Goal: Transaction & Acquisition: Download file/media

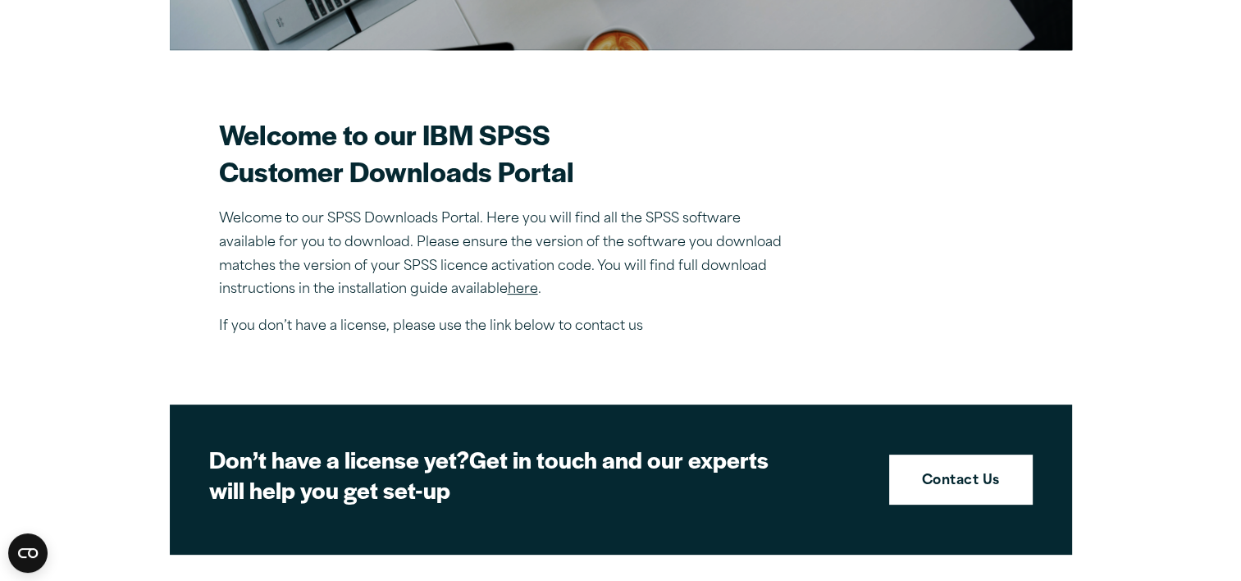
scroll to position [404, 0]
click at [522, 285] on link "here" at bounding box center [523, 289] width 30 height 13
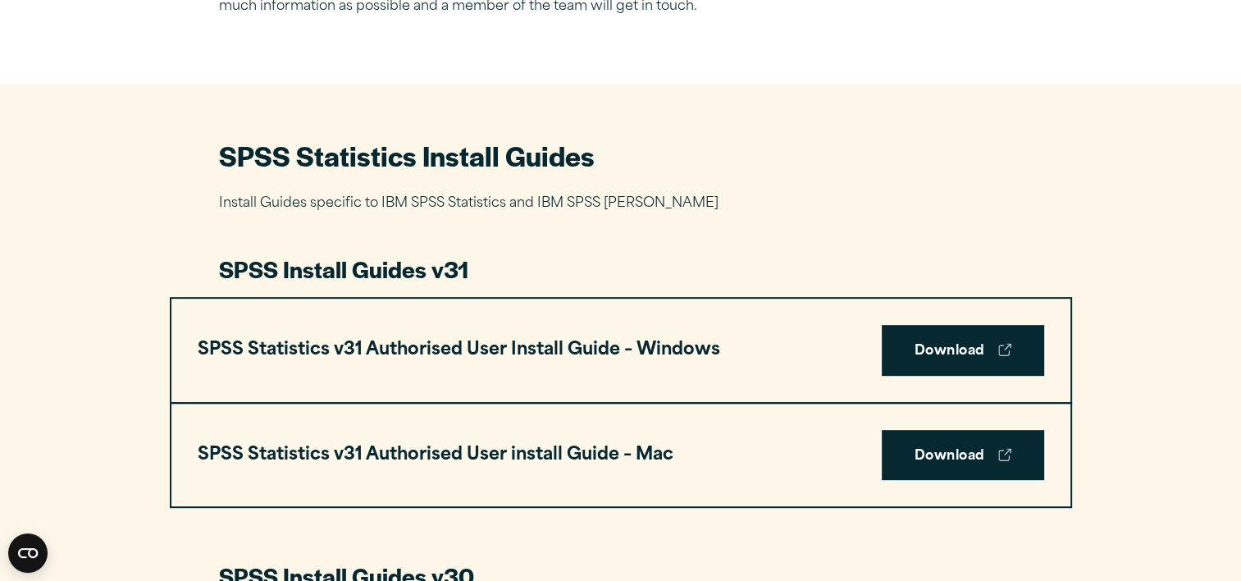
scroll to position [718, 0]
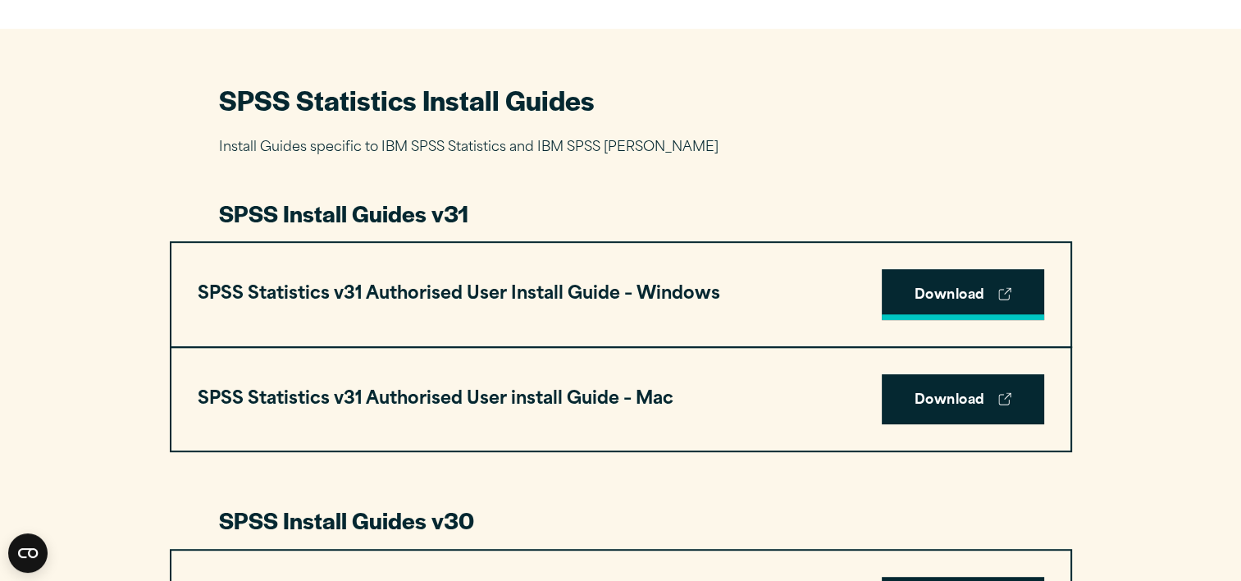
click at [912, 303] on link "Download" at bounding box center [963, 294] width 162 height 51
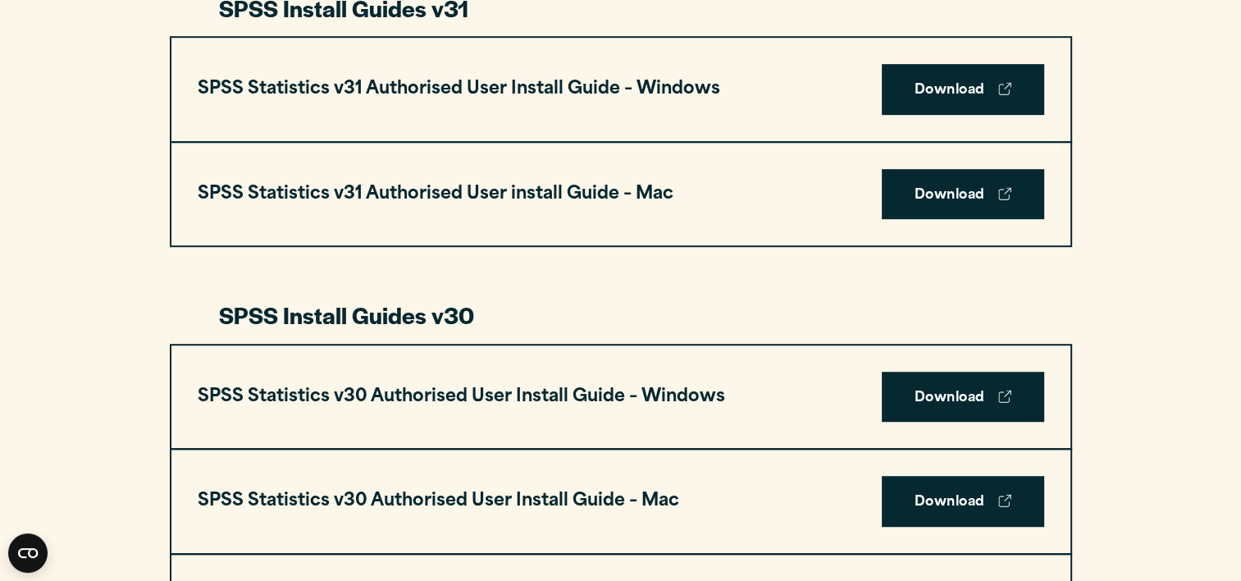
scroll to position [990, 0]
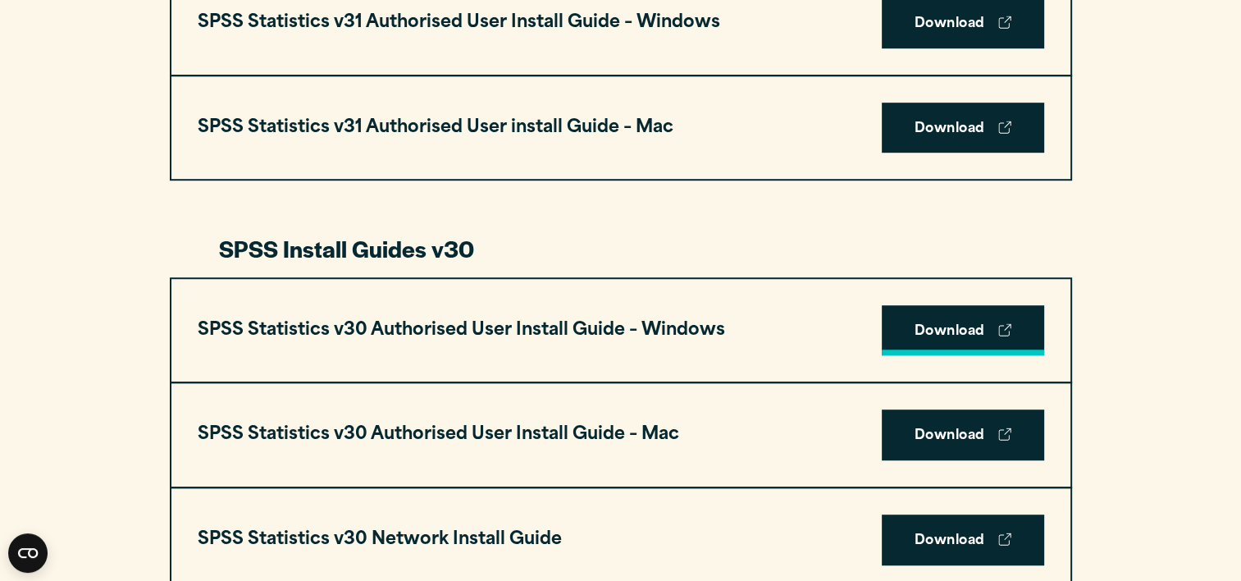
click at [947, 340] on link "Download" at bounding box center [963, 330] width 162 height 51
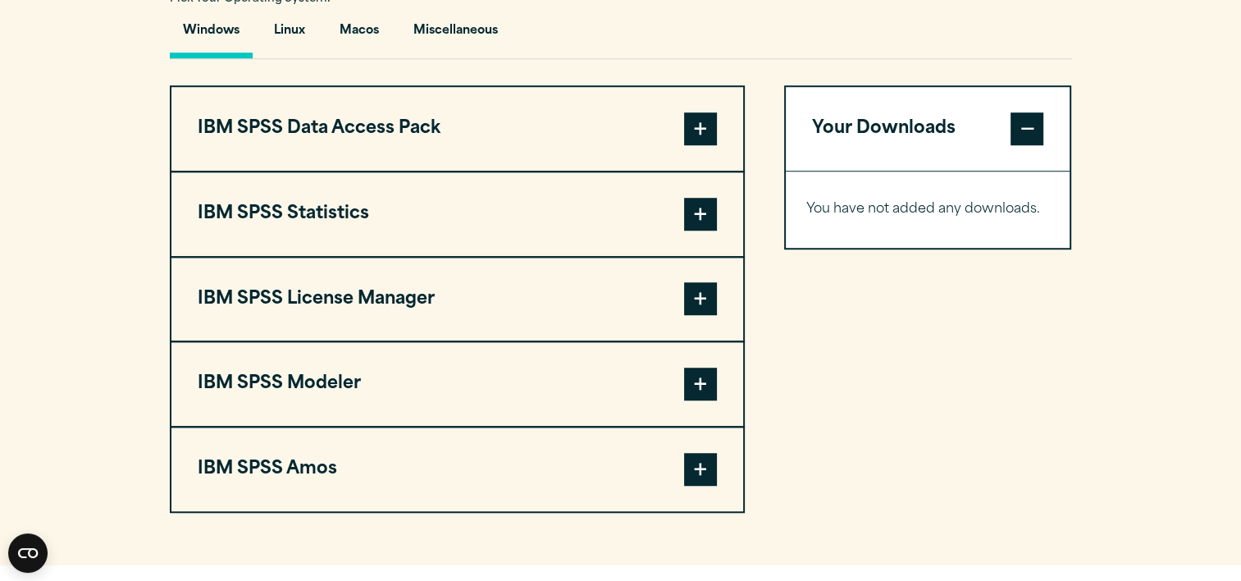
scroll to position [1243, 0]
click at [698, 213] on span at bounding box center [700, 214] width 33 height 33
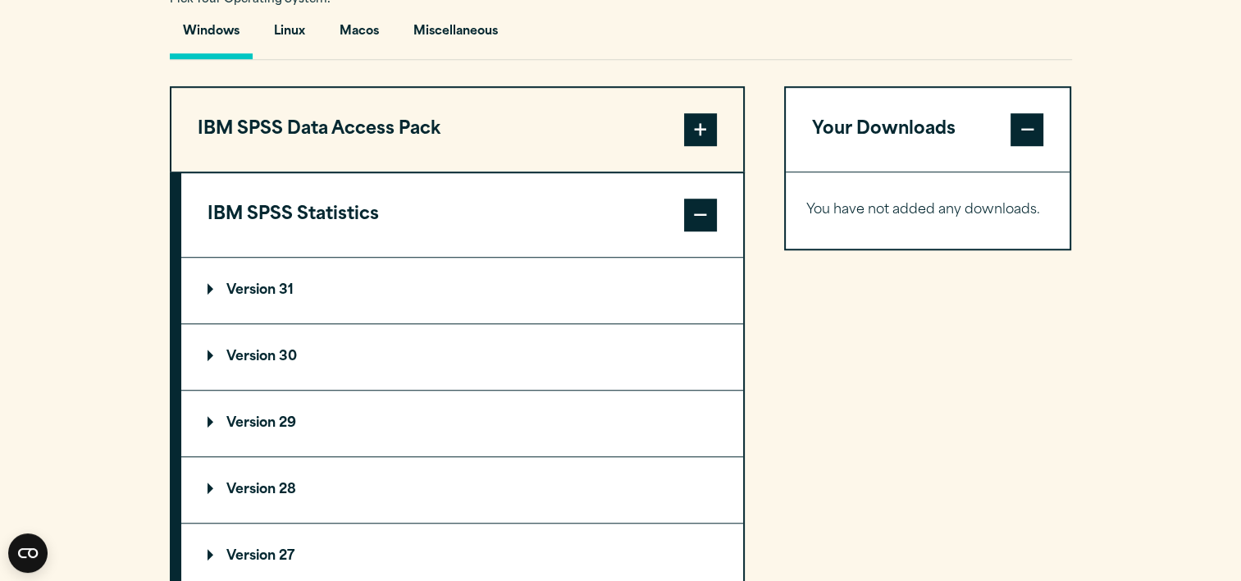
click at [260, 358] on p "Version 30" at bounding box center [252, 356] width 89 height 13
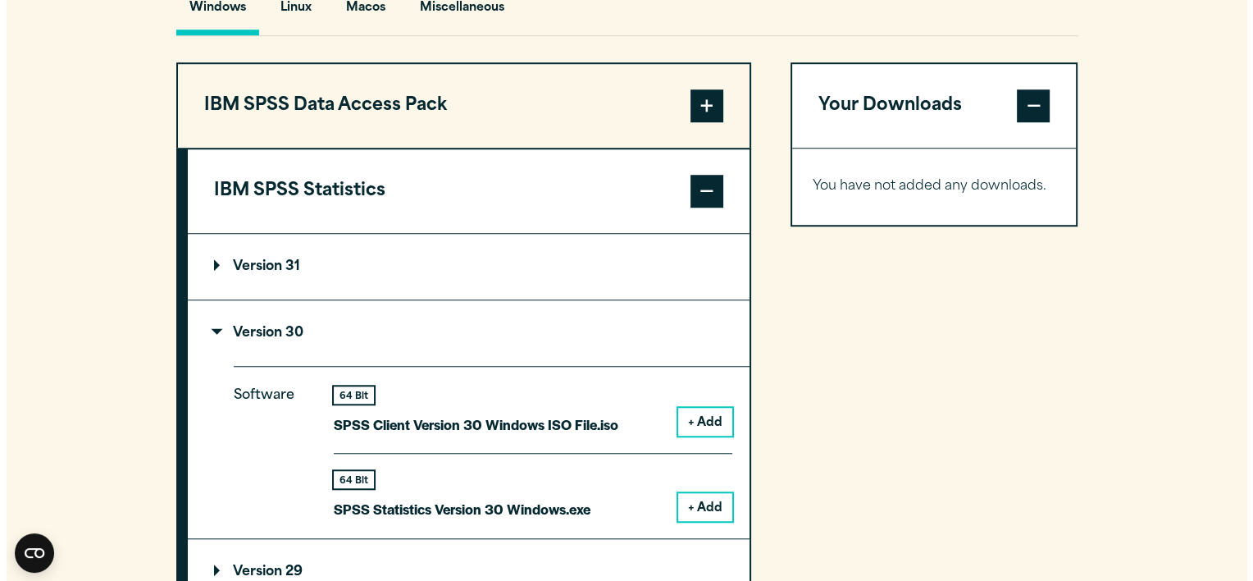
scroll to position [1275, 0]
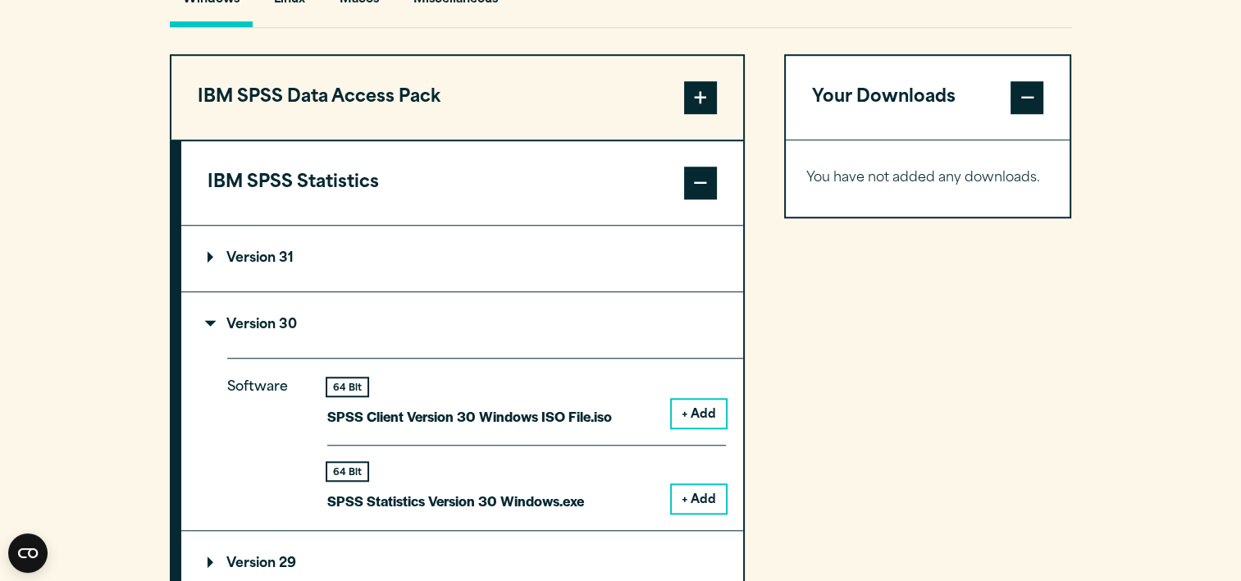
click at [700, 403] on button "+ Add" at bounding box center [699, 413] width 54 height 28
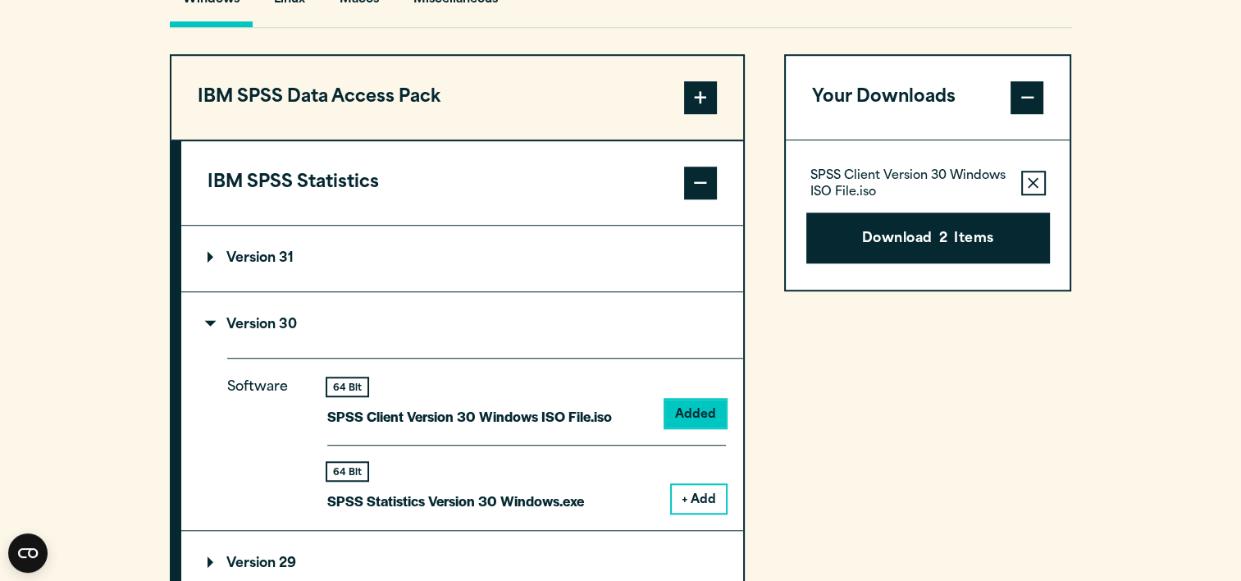
click at [1029, 174] on button "Remove this item from your software download list" at bounding box center [1033, 183] width 25 height 25
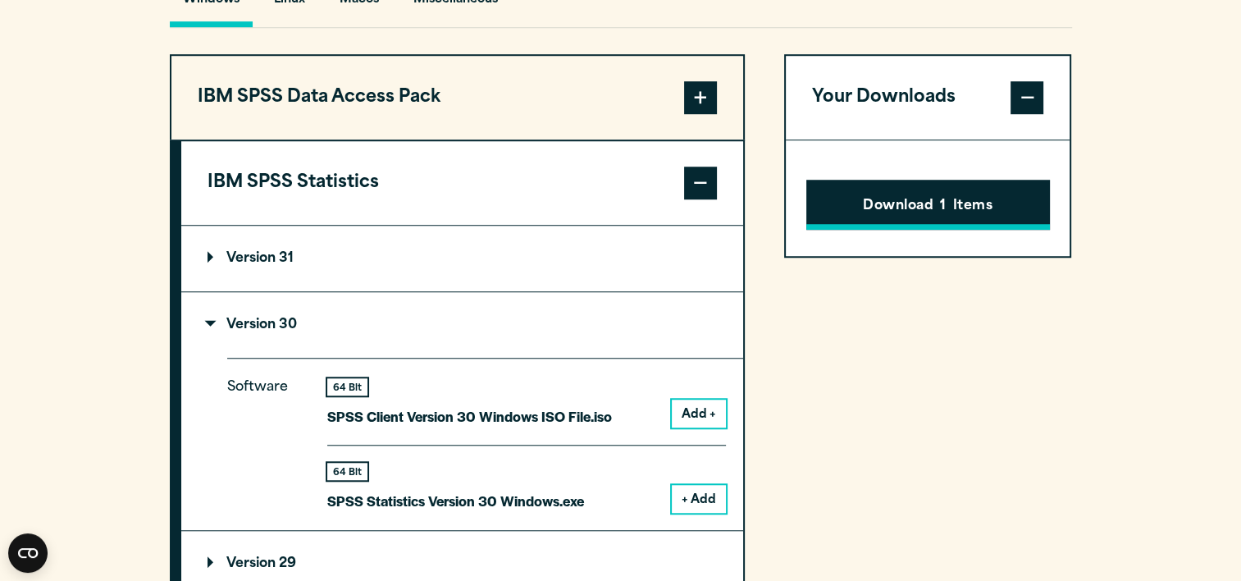
click at [943, 206] on span "1" at bounding box center [943, 206] width 6 height 21
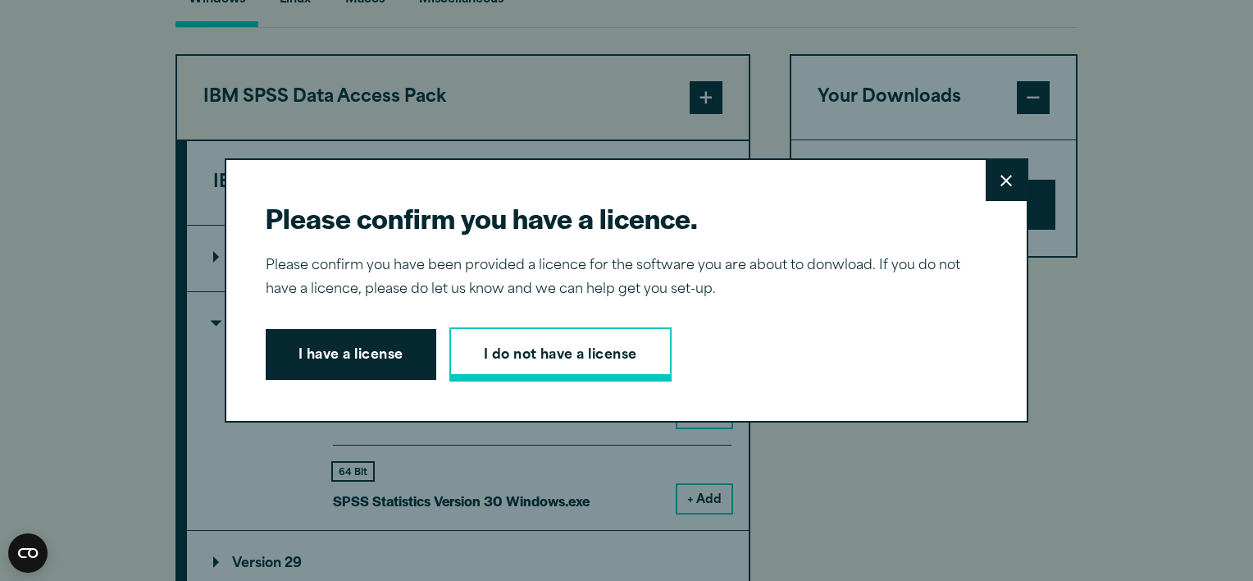
click at [528, 354] on link "I do not have a license" at bounding box center [560, 354] width 222 height 54
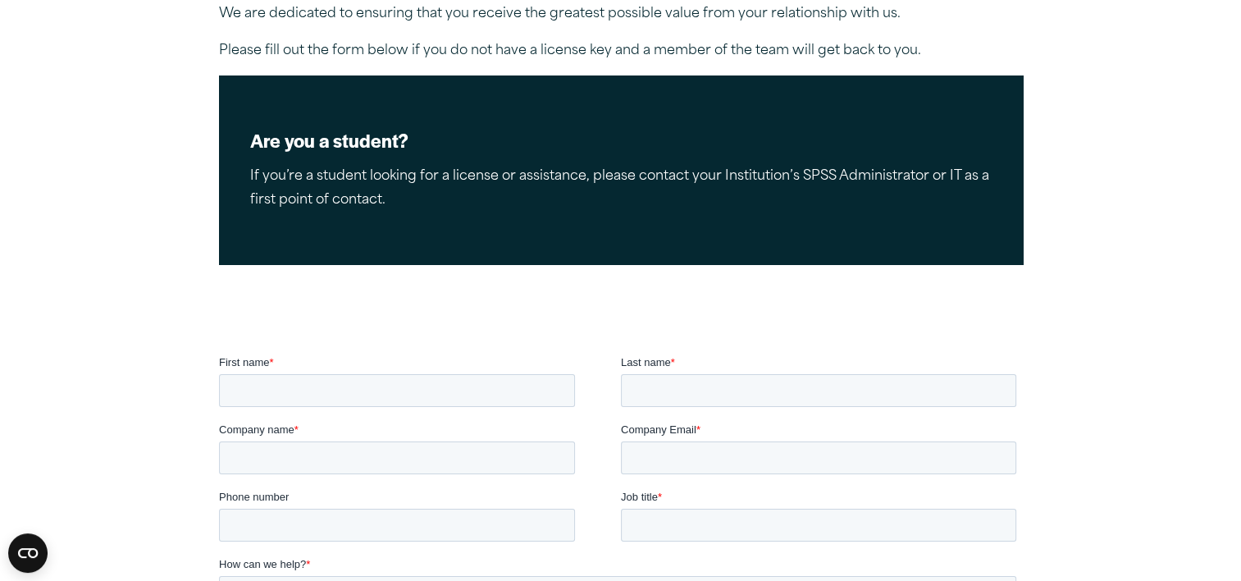
scroll to position [343, 0]
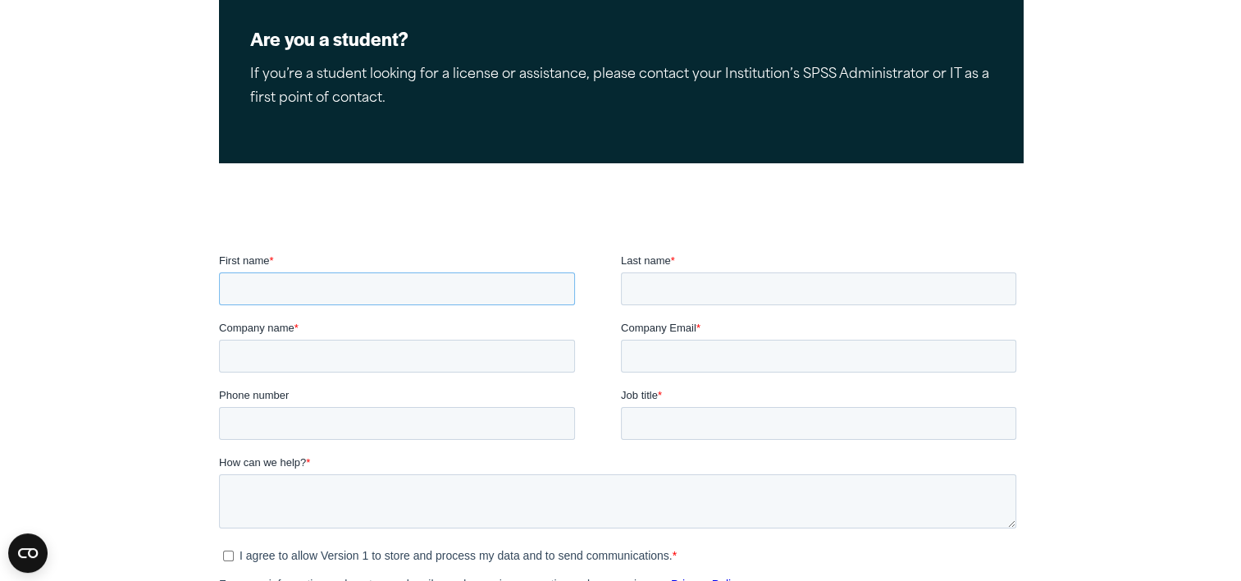
click at [487, 282] on input "First name *" at bounding box center [396, 288] width 356 height 33
type input "******"
click at [714, 282] on input "Last name *" at bounding box center [817, 288] width 395 height 33
type input "******"
click at [472, 369] on input "Company name *" at bounding box center [396, 356] width 356 height 33
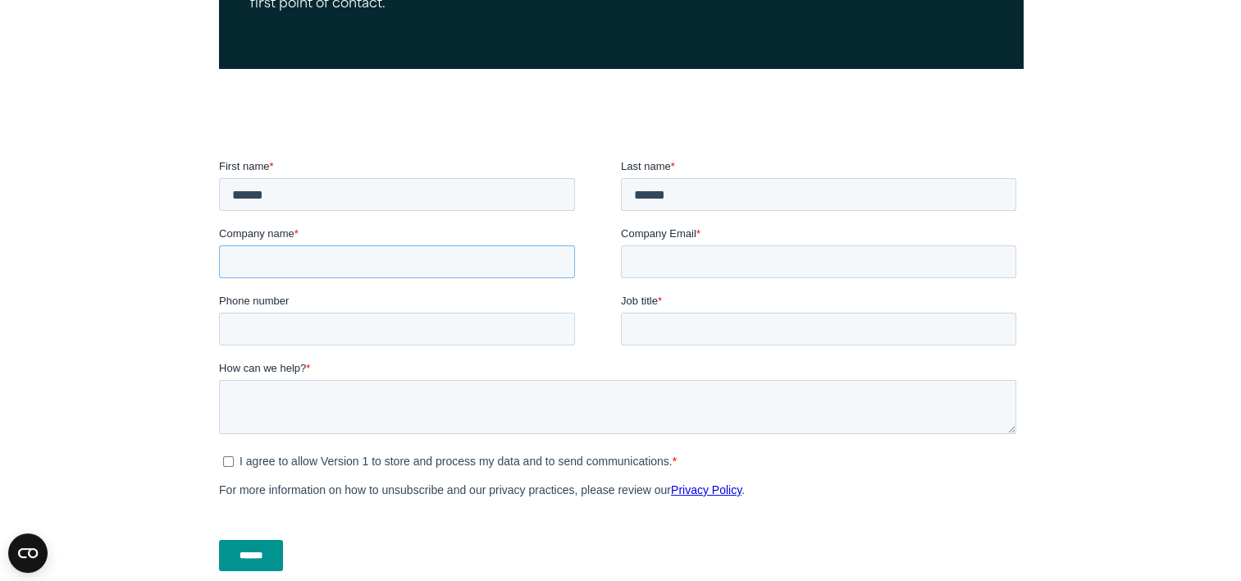
scroll to position [436, 0]
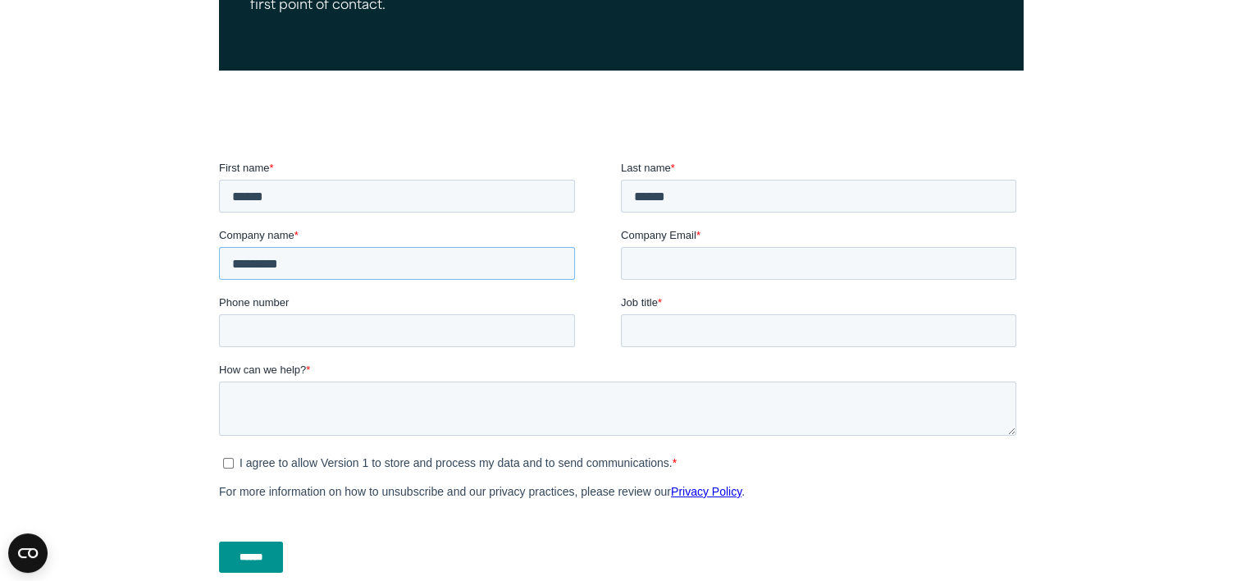
type input "*********"
click at [669, 271] on input "Company Email *" at bounding box center [817, 263] width 395 height 33
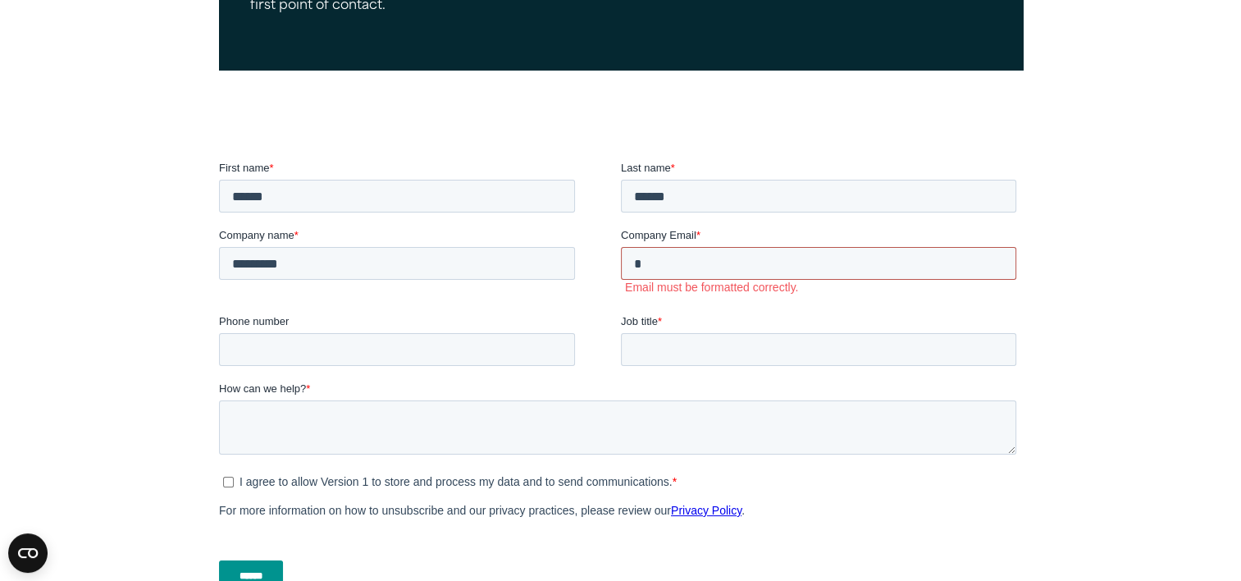
type input "**********"
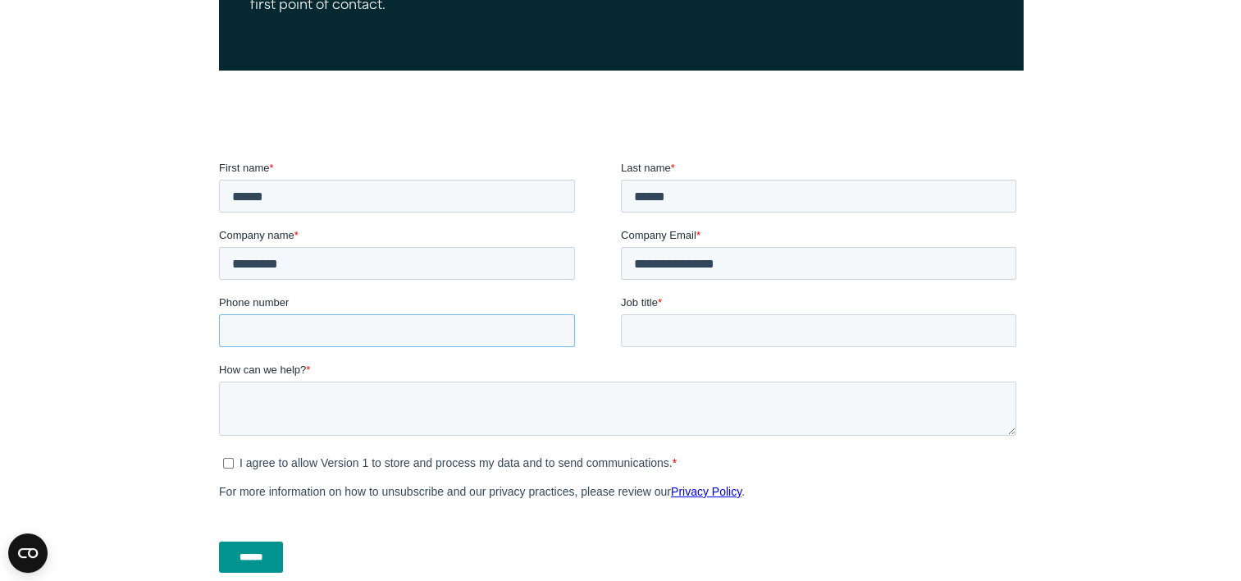
click at [461, 329] on input "Phone number" at bounding box center [396, 330] width 356 height 33
type input "**********"
click at [677, 308] on label "Job title *" at bounding box center [821, 302] width 402 height 16
click at [677, 314] on input "Job title *" at bounding box center [817, 330] width 395 height 33
click at [677, 313] on div "Job title *" at bounding box center [821, 320] width 402 height 52
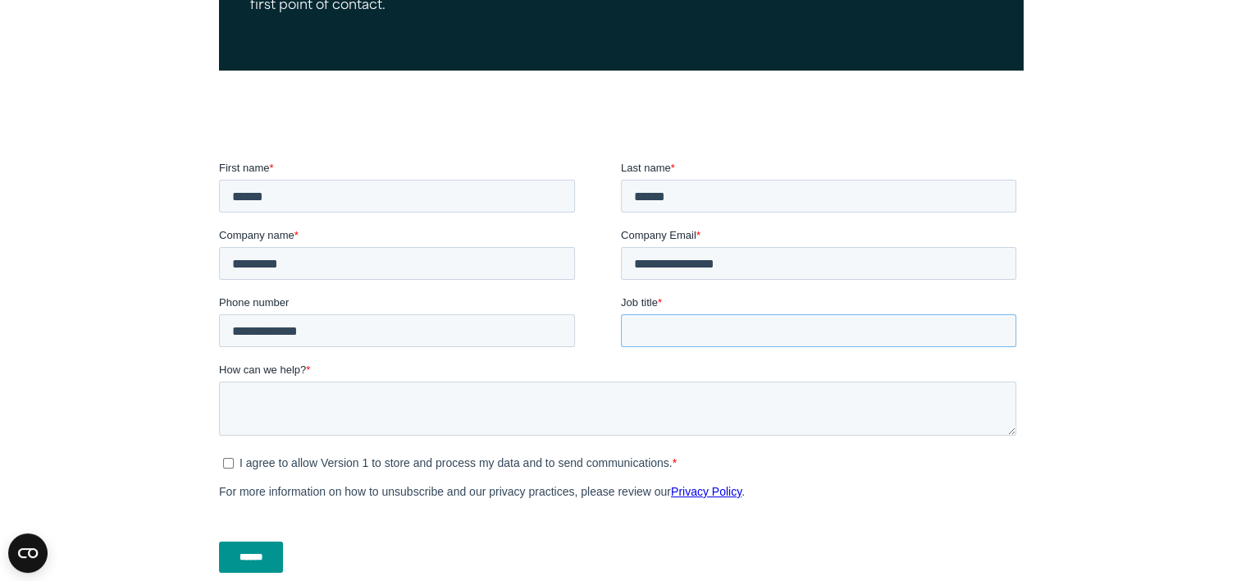
click at [691, 330] on input "Job title *" at bounding box center [817, 330] width 395 height 33
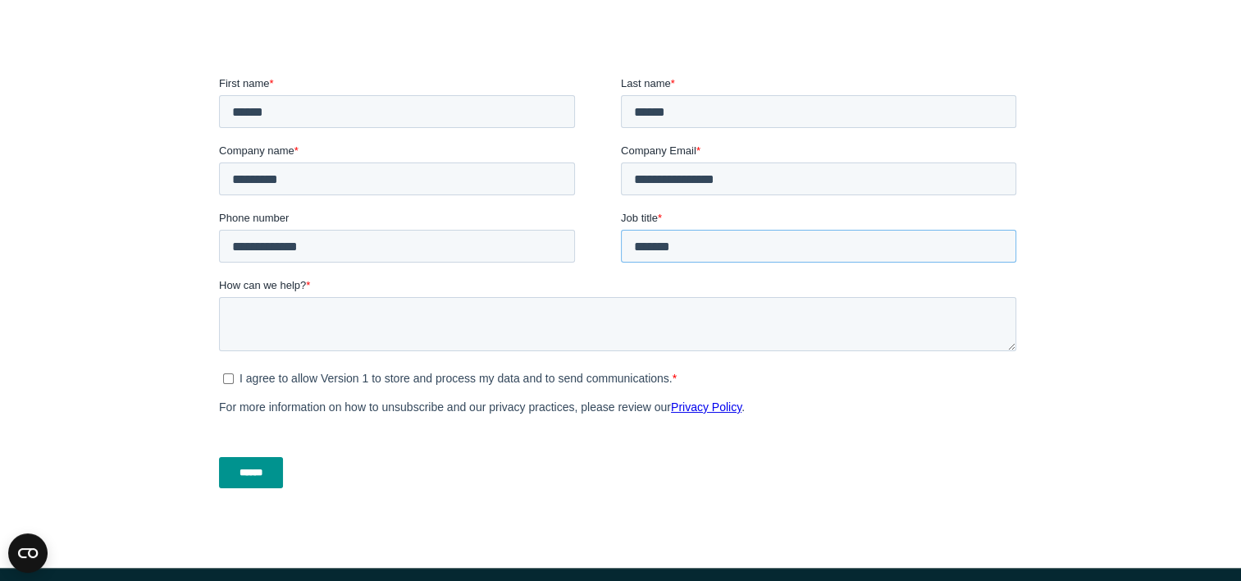
type input "*******"
click at [244, 480] on input "******" at bounding box center [250, 472] width 64 height 31
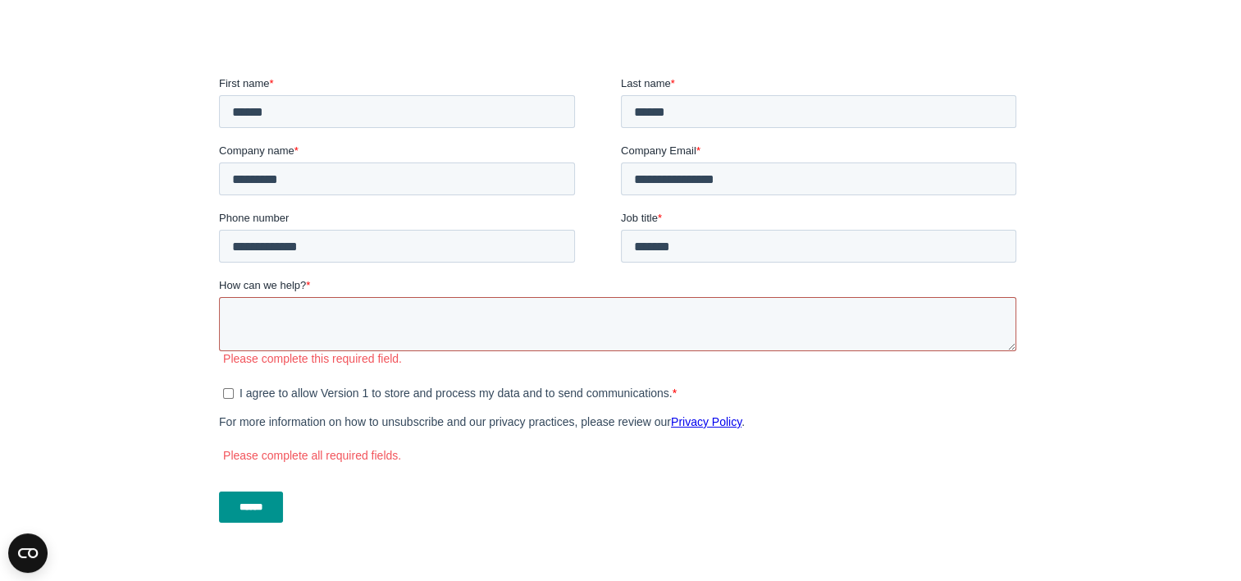
click at [308, 316] on textarea "How can we help? *" at bounding box center [616, 324] width 797 height 54
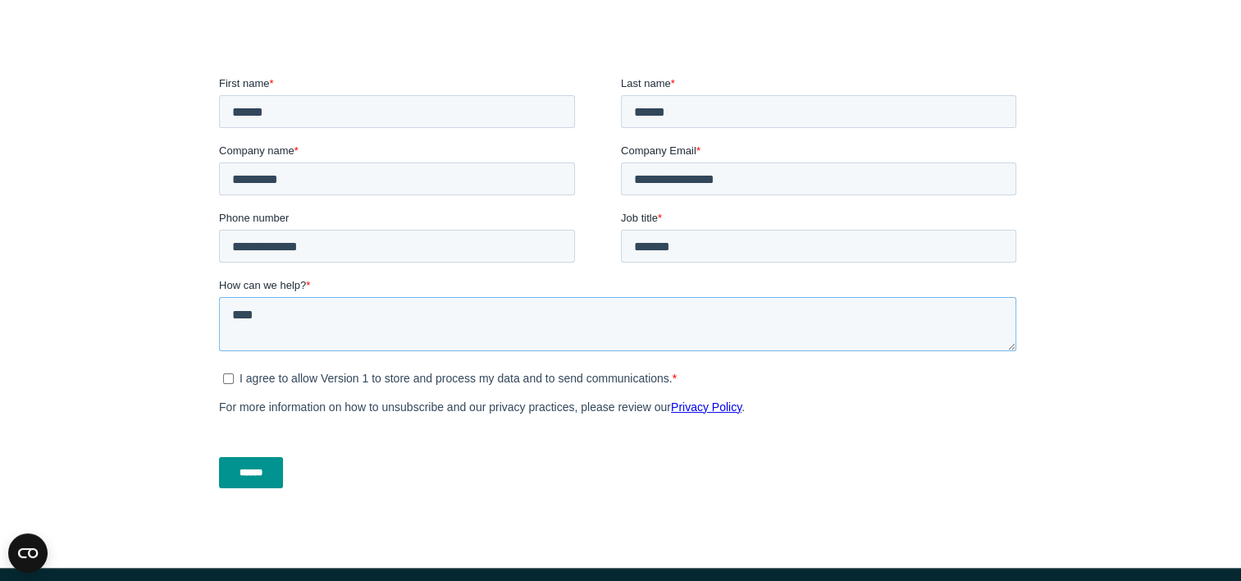
type textarea "****"
click at [245, 463] on input "******" at bounding box center [250, 472] width 64 height 31
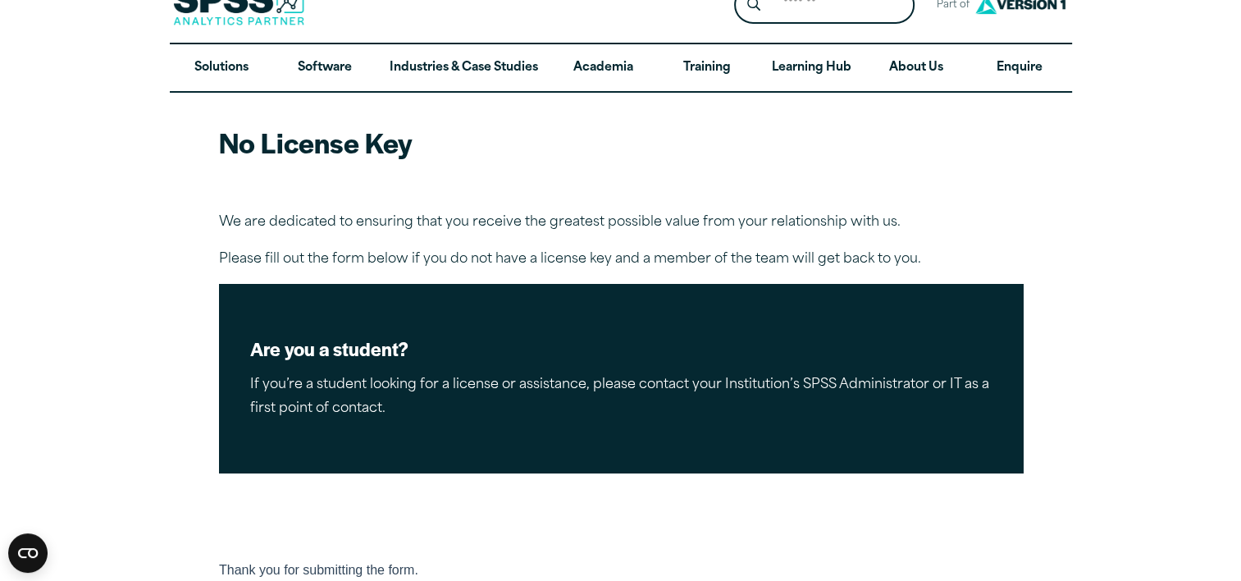
scroll to position [30, 0]
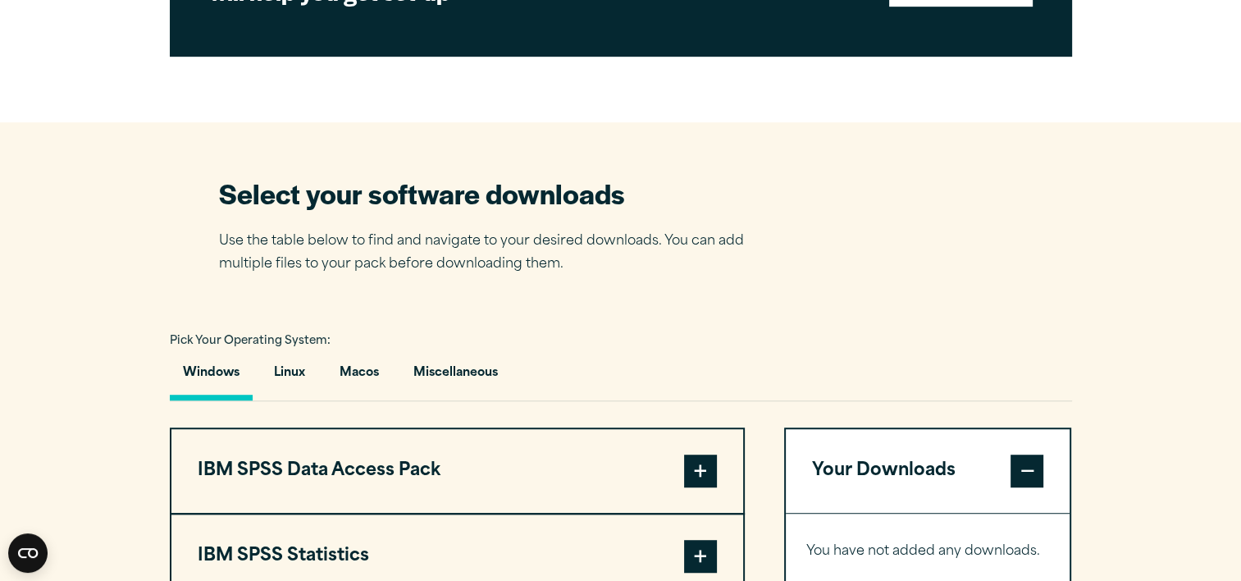
scroll to position [1212, 0]
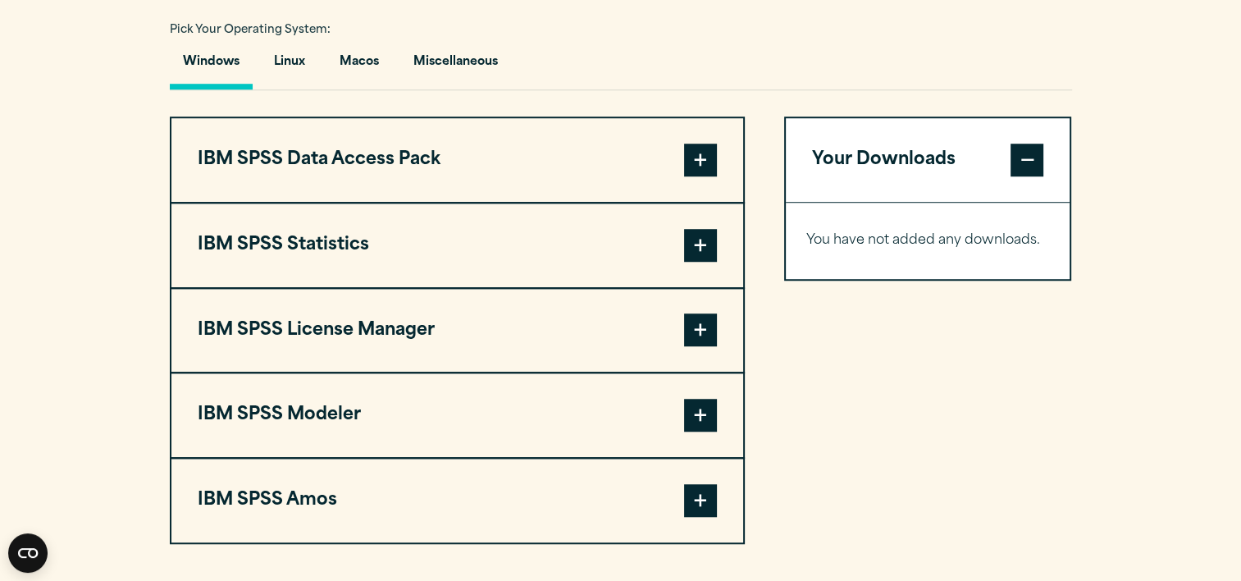
click at [717, 246] on button "IBM SPSS Statistics" at bounding box center [457, 245] width 572 height 84
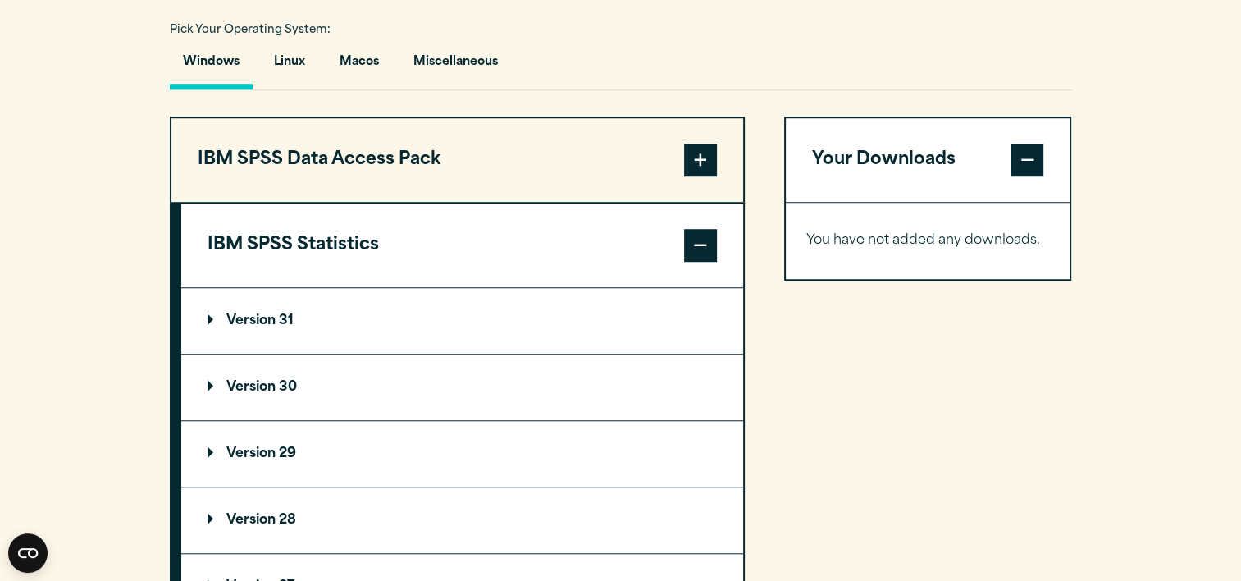
click at [705, 147] on span at bounding box center [700, 160] width 33 height 33
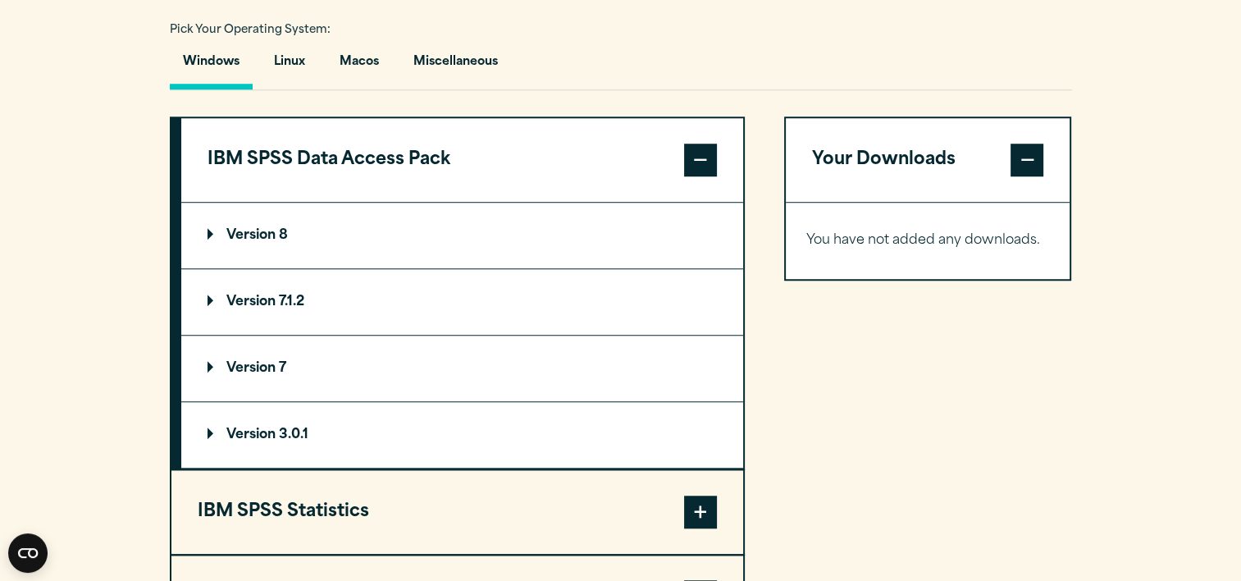
click at [703, 154] on span at bounding box center [700, 160] width 33 height 33
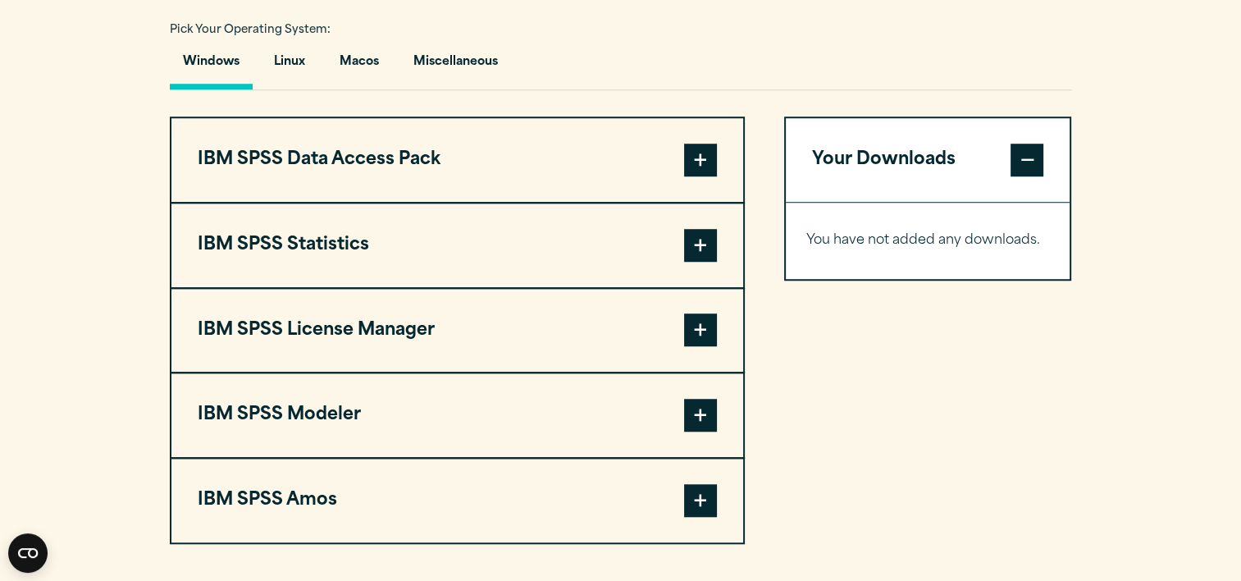
click at [705, 235] on span at bounding box center [700, 245] width 33 height 33
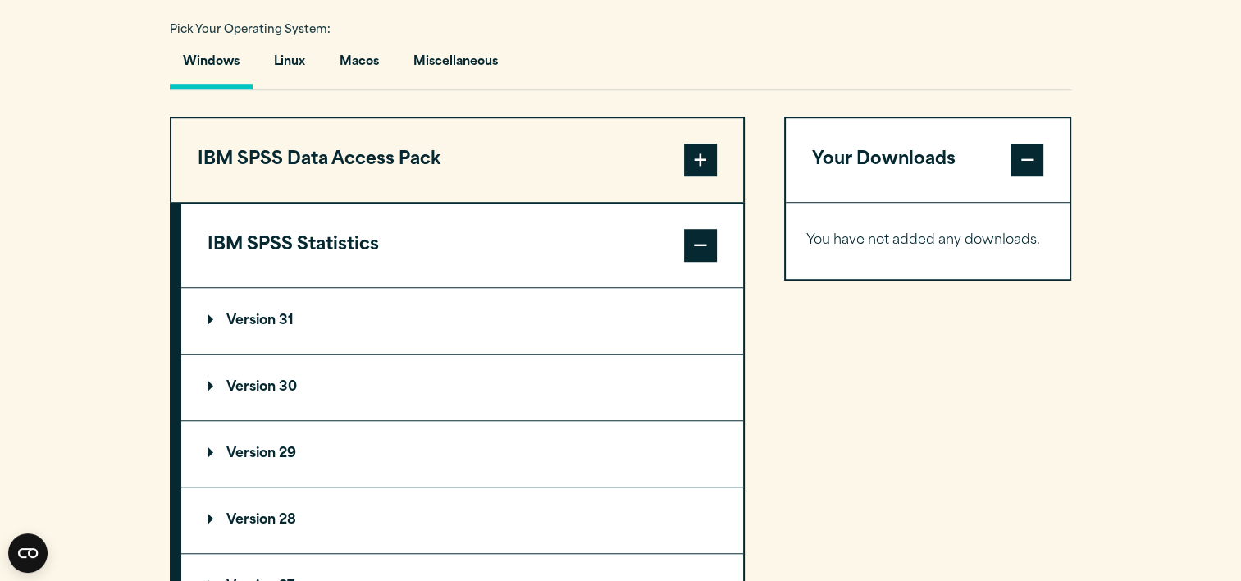
click at [258, 381] on p "Version 30" at bounding box center [252, 387] width 89 height 13
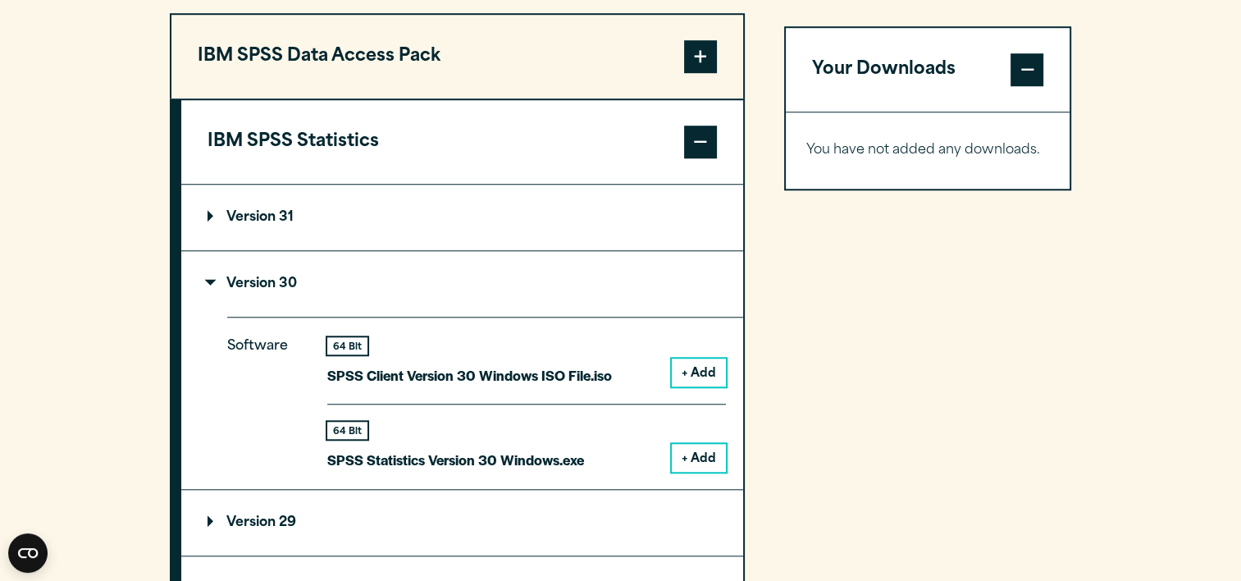
scroll to position [1317, 0]
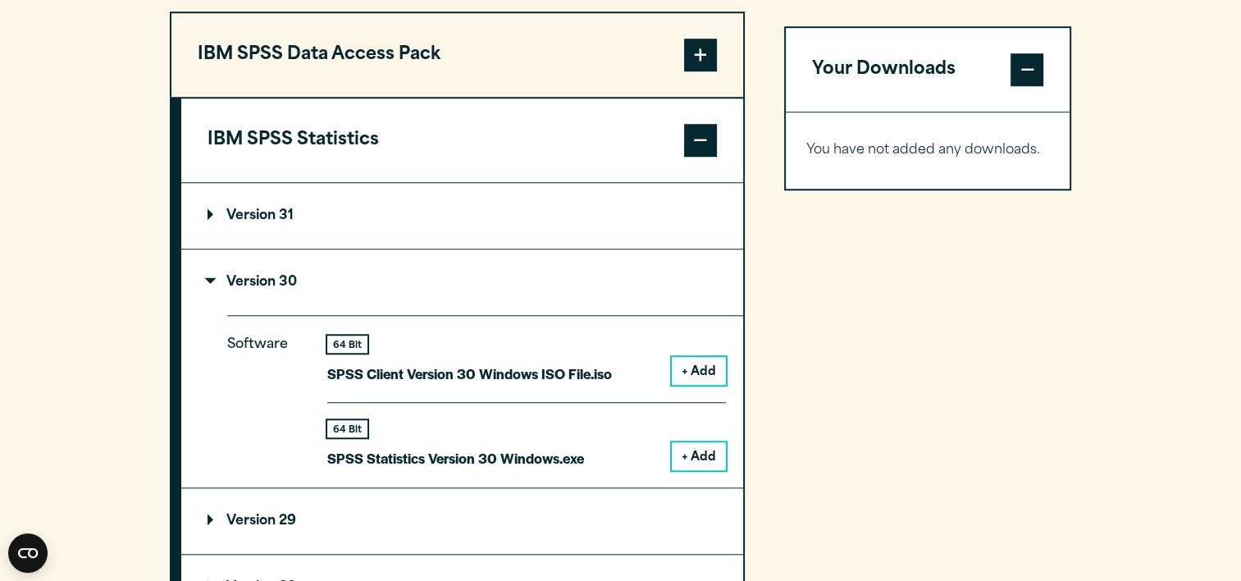
click at [691, 364] on button "+ Add" at bounding box center [699, 371] width 54 height 28
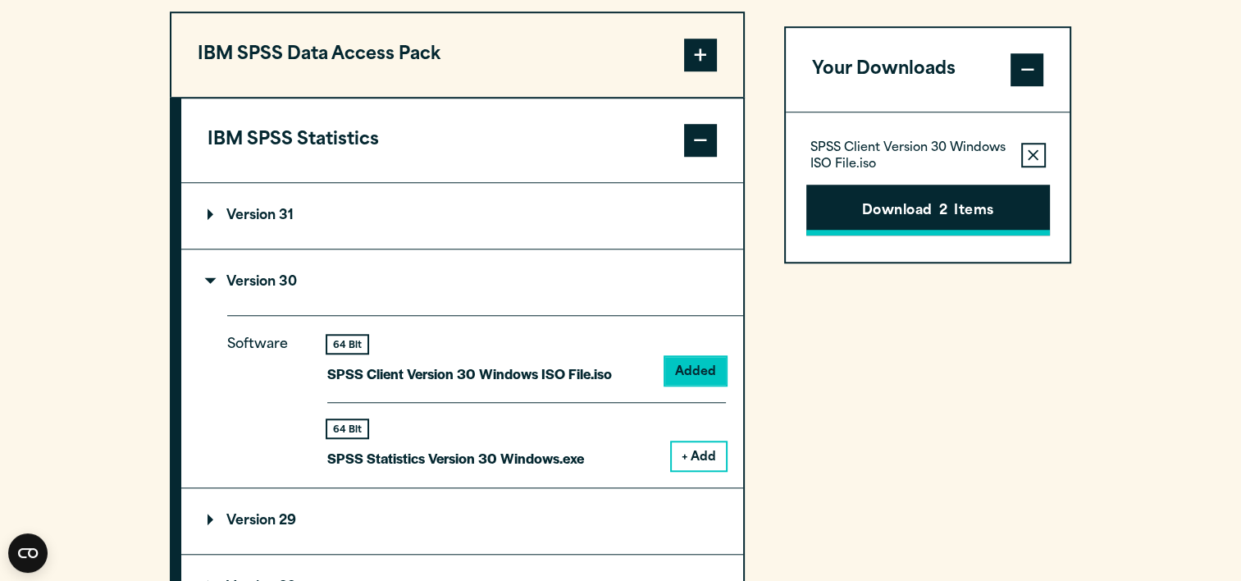
click at [888, 212] on button "Download 2 Items" at bounding box center [928, 210] width 244 height 51
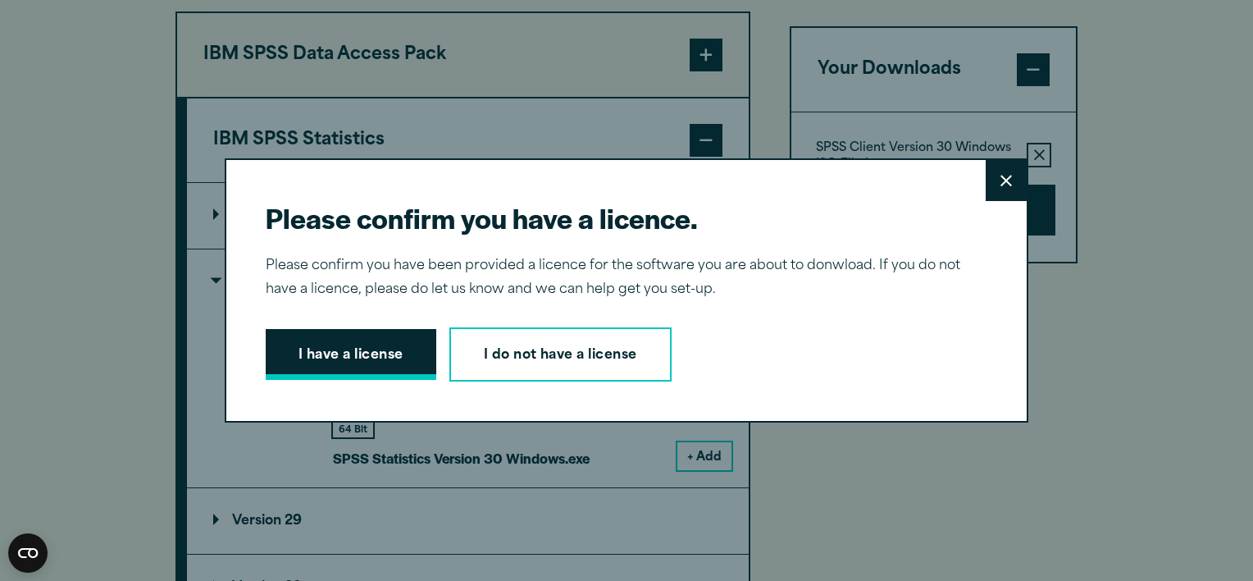
click at [416, 351] on button "I have a license" at bounding box center [351, 354] width 171 height 51
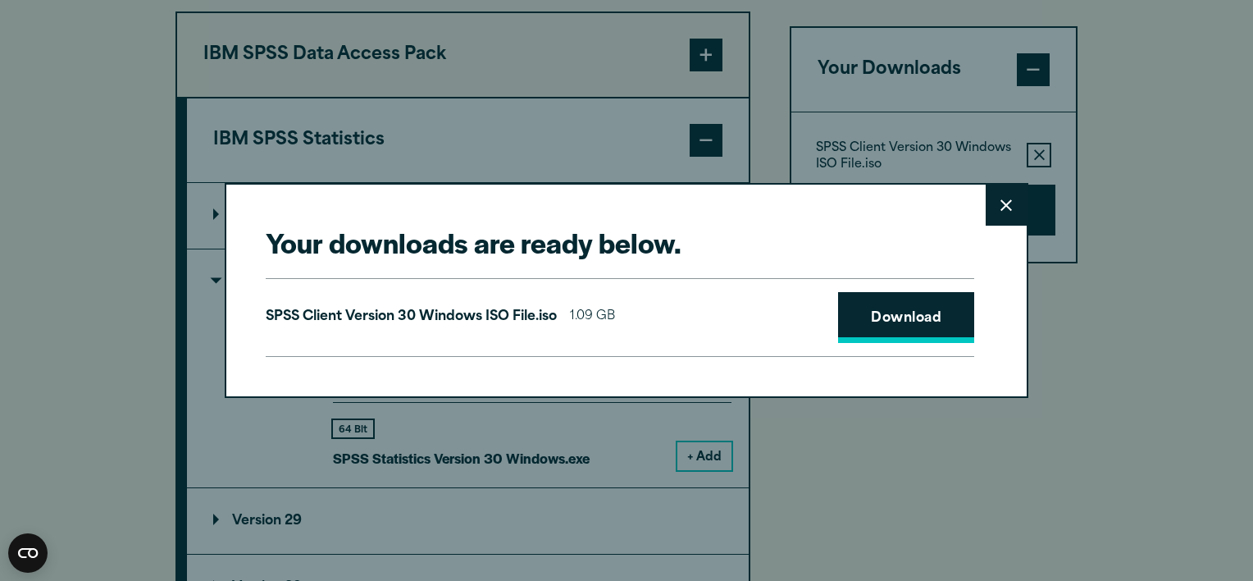
click at [863, 305] on link "Download" at bounding box center [906, 317] width 136 height 51
click at [892, 486] on div "Your downloads are ready below. Close SPSS Client Version 30 Windows ISO File.i…" at bounding box center [626, 290] width 1253 height 581
